Goal: Task Accomplishment & Management: Complete application form

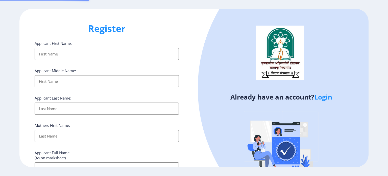
select select
click at [327, 100] on link "Login" at bounding box center [324, 96] width 18 height 9
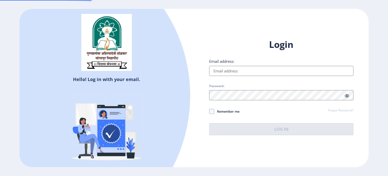
type input "[EMAIL_ADDRESS][DOMAIN_NAME]"
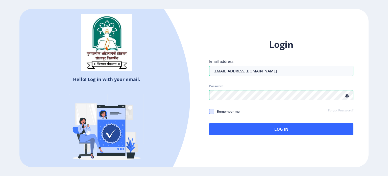
click at [213, 112] on span at bounding box center [211, 111] width 5 height 5
click at [210, 111] on input "Remember me" at bounding box center [209, 111] width 0 height 0
checkbox input "true"
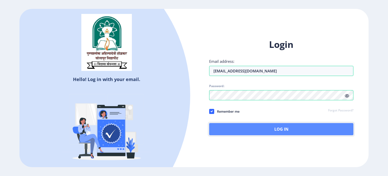
click at [268, 128] on button "Log In" at bounding box center [281, 129] width 144 height 12
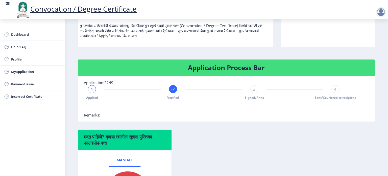
scroll to position [63, 0]
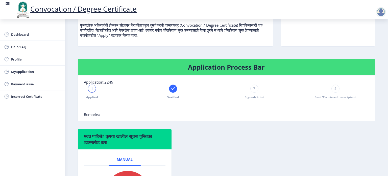
click at [253, 91] on span "3" at bounding box center [254, 88] width 2 height 5
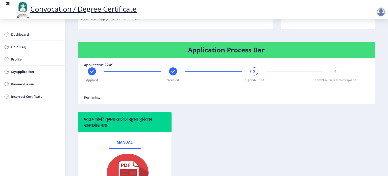
scroll to position [101, 0]
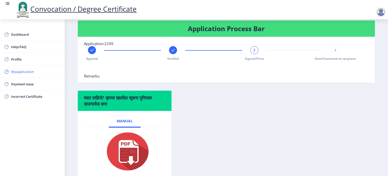
click at [25, 70] on span "Myapplication" at bounding box center [36, 72] width 50 height 6
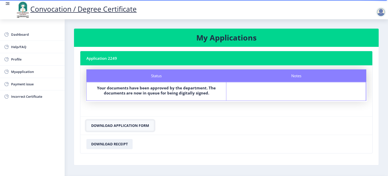
click at [125, 124] on button "Download Application Form" at bounding box center [120, 125] width 68 height 10
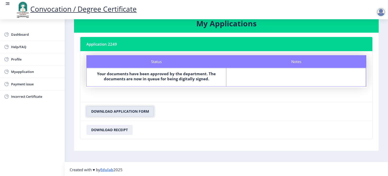
scroll to position [15, 0]
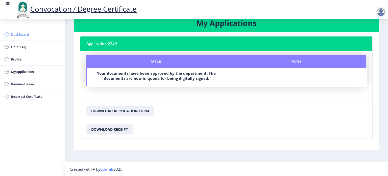
click at [30, 34] on span "Dashboard" at bounding box center [36, 34] width 50 height 6
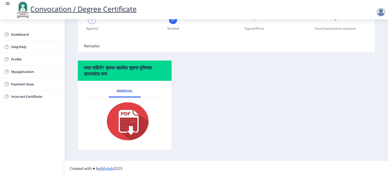
scroll to position [139, 0]
click at [125, 92] on span "Manual" at bounding box center [125, 91] width 16 height 4
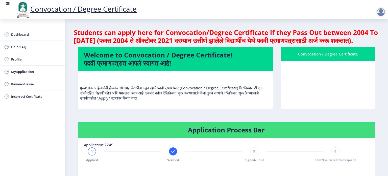
scroll to position [0, 0]
click at [381, 12] on div at bounding box center [381, 12] width 10 height 10
click at [363, 39] on span "Log out" at bounding box center [368, 39] width 32 height 6
